Goal: Find contact information: Find contact information

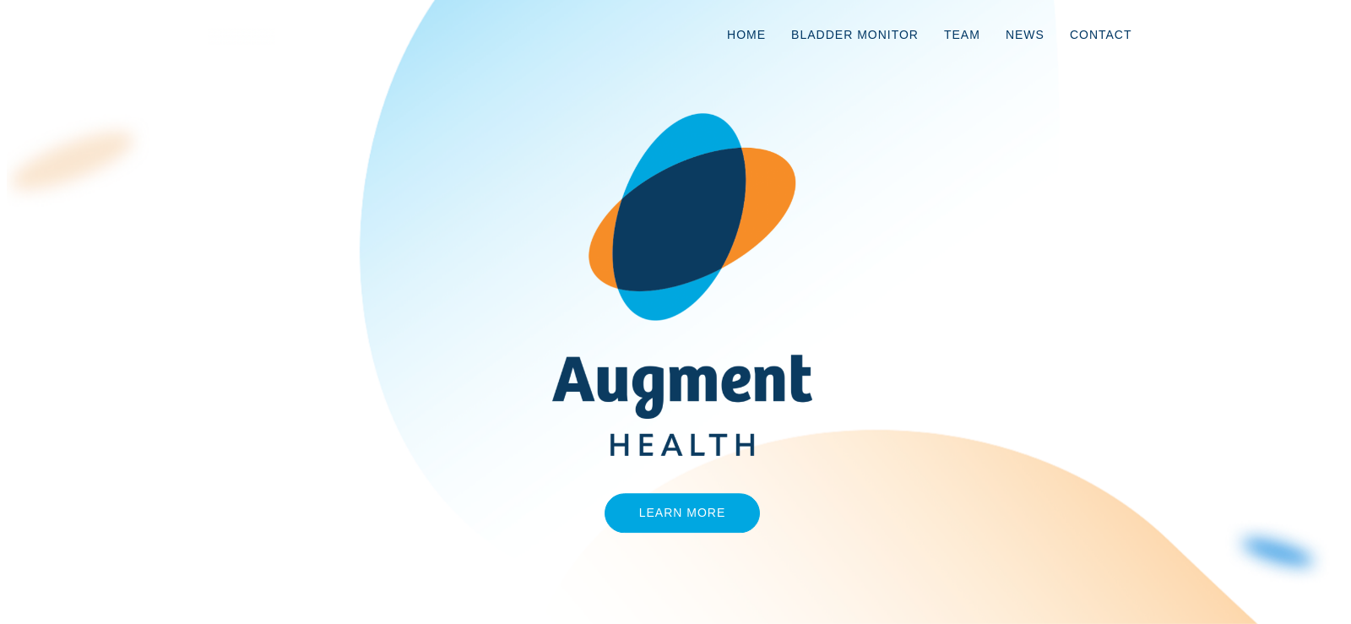
drag, startPoint x: 47, startPoint y: 959, endPoint x: 166, endPoint y: 958, distance: 119.1
copy div "[PERSON_NAME]"
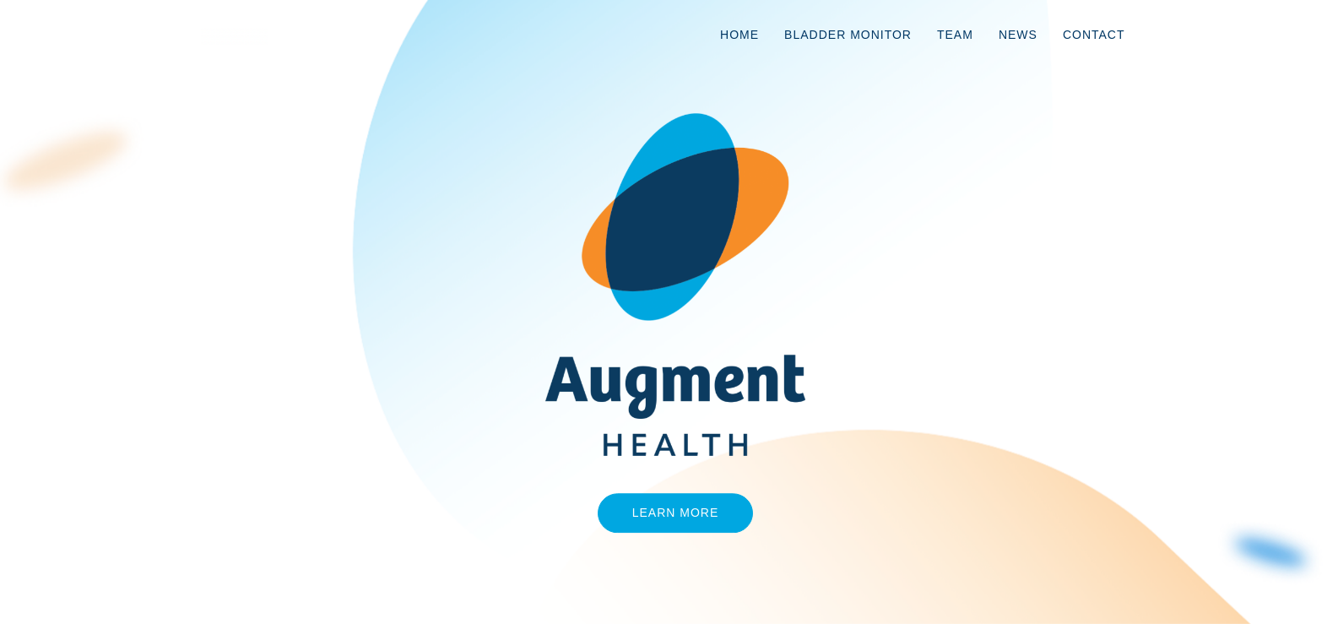
copy div "Founder"
drag, startPoint x: 40, startPoint y: 960, endPoint x: 113, endPoint y: 959, distance: 73.5
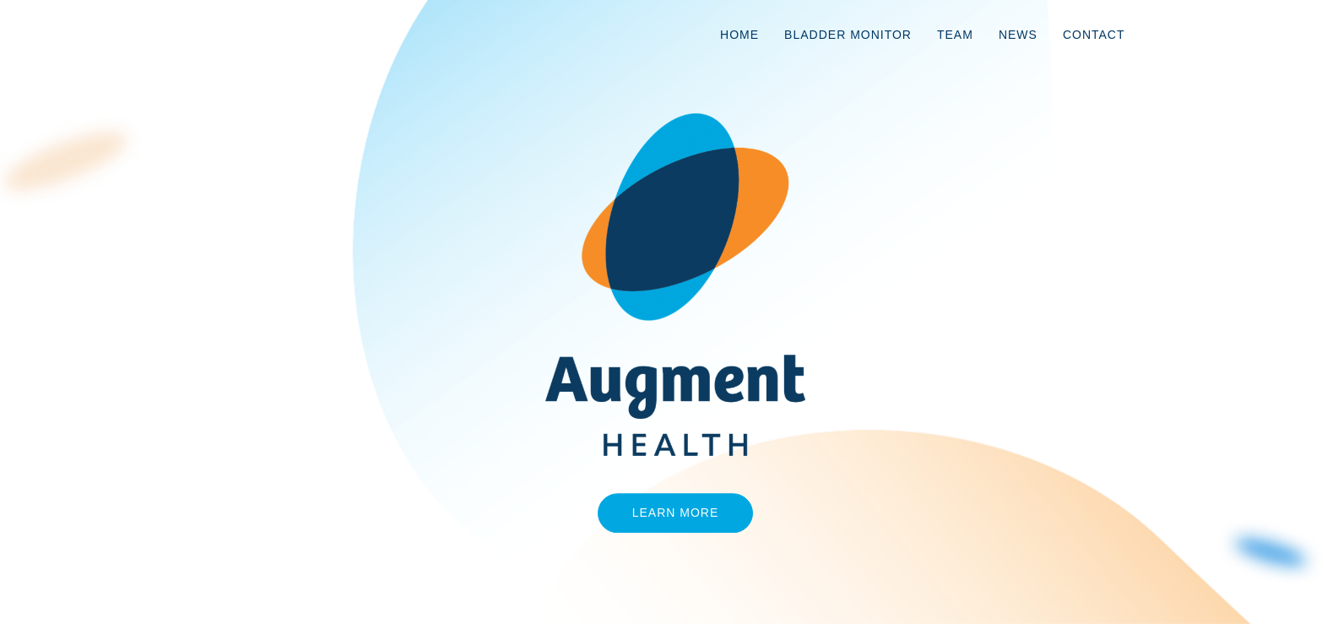
drag, startPoint x: 84, startPoint y: 983, endPoint x: 49, endPoint y: 984, distance: 35.5
copy span "Co-Founder"
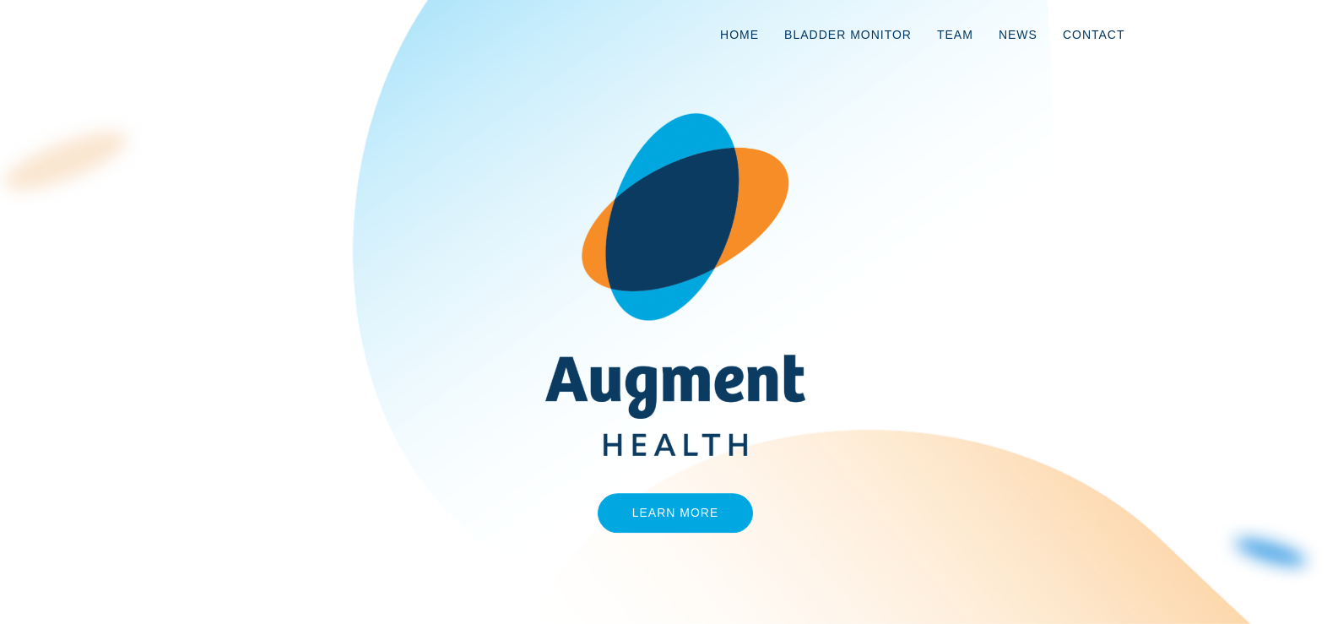
copy div "augment"
copy div "[PERSON_NAME][EMAIL_ADDRESS][DOMAIN_NAME]"
